Goal: Find specific page/section: Find specific page/section

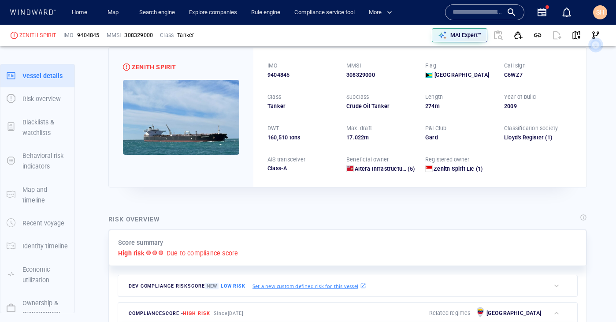
scroll to position [48, 0]
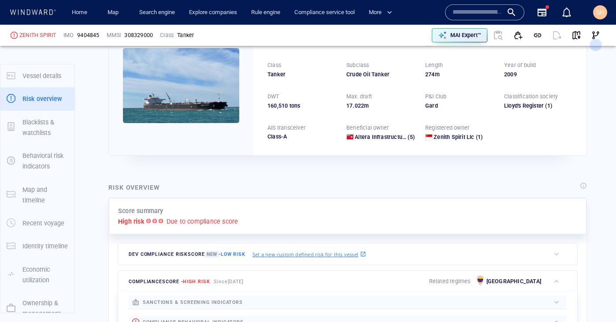
scroll to position [23, 0]
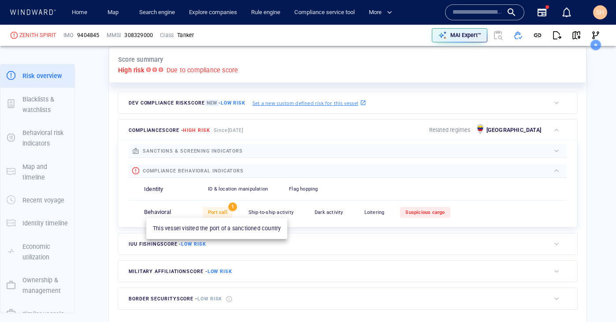
click at [223, 213] on span "Port call" at bounding box center [217, 212] width 19 height 6
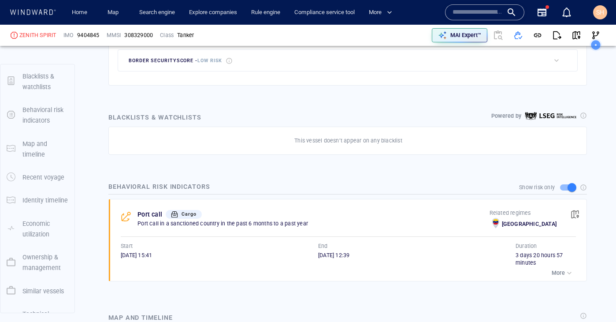
scroll to position [80, 0]
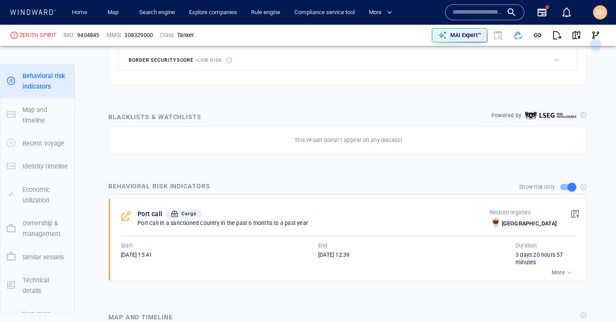
click at [150, 216] on p "Port call" at bounding box center [149, 213] width 25 height 11
click at [83, 17] on link "Home" at bounding box center [79, 12] width 22 height 15
